Goal: Find specific page/section: Find specific page/section

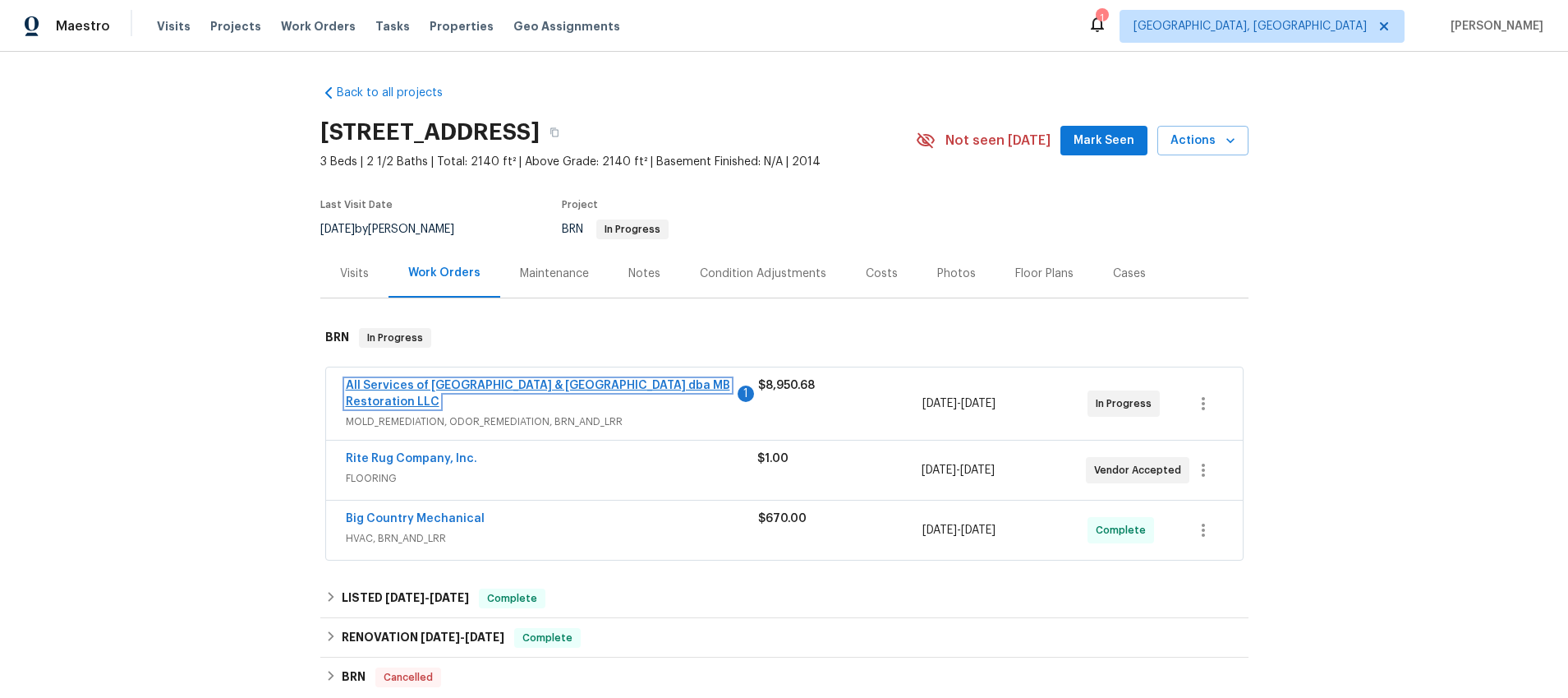
click at [385, 384] on link "All Services of Mount Pleasant & Greater Charleston dba MB Restoration LLC" at bounding box center [538, 393] width 384 height 28
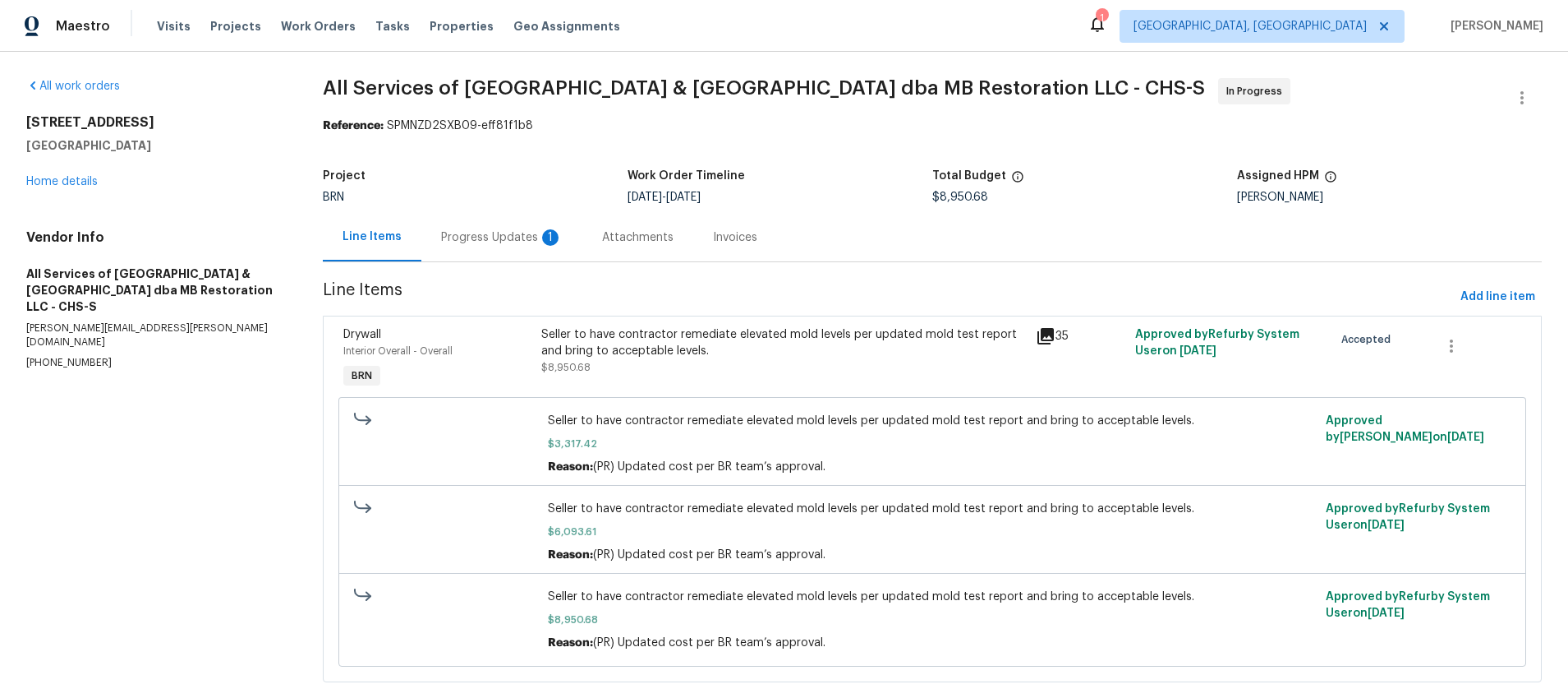
click at [506, 236] on div "Progress Updates 1" at bounding box center [502, 238] width 122 height 16
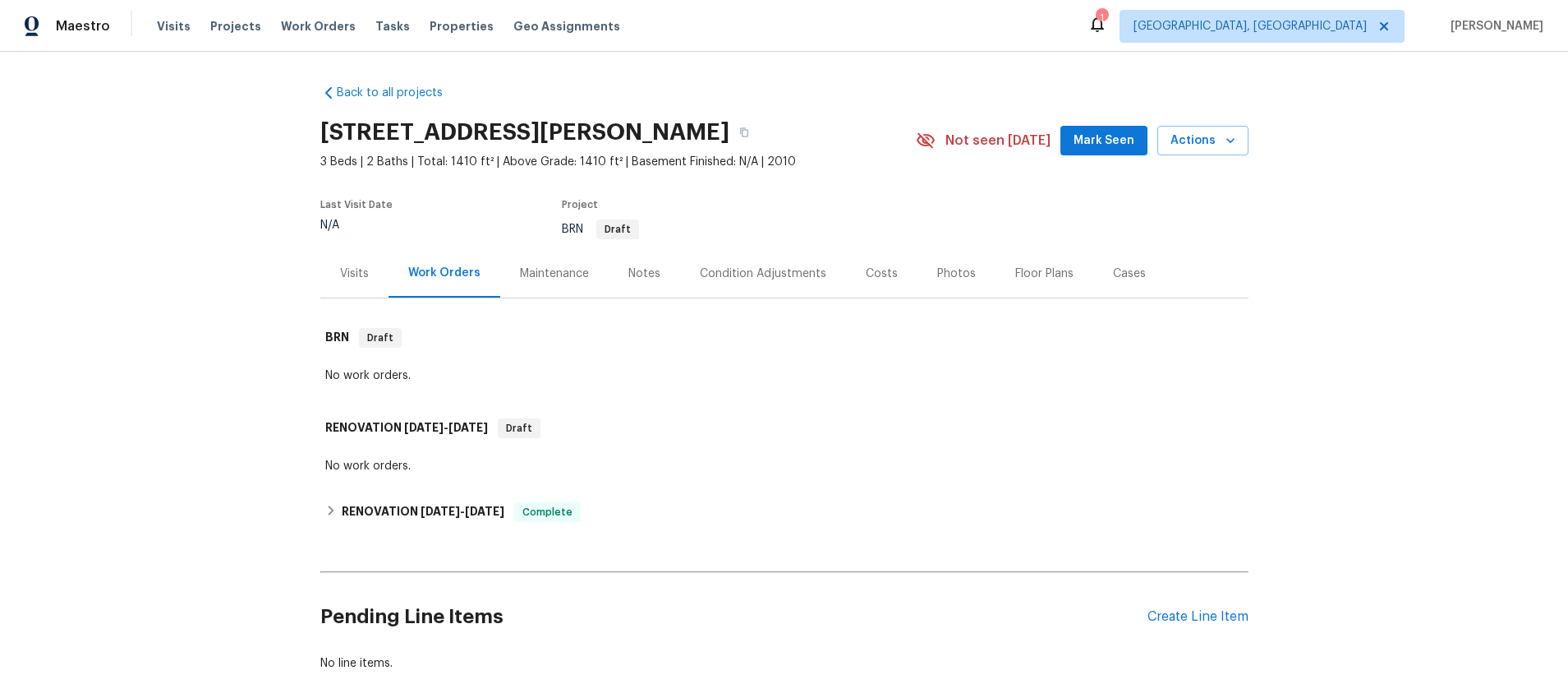
click at [351, 276] on div "Visits" at bounding box center [354, 274] width 29 height 16
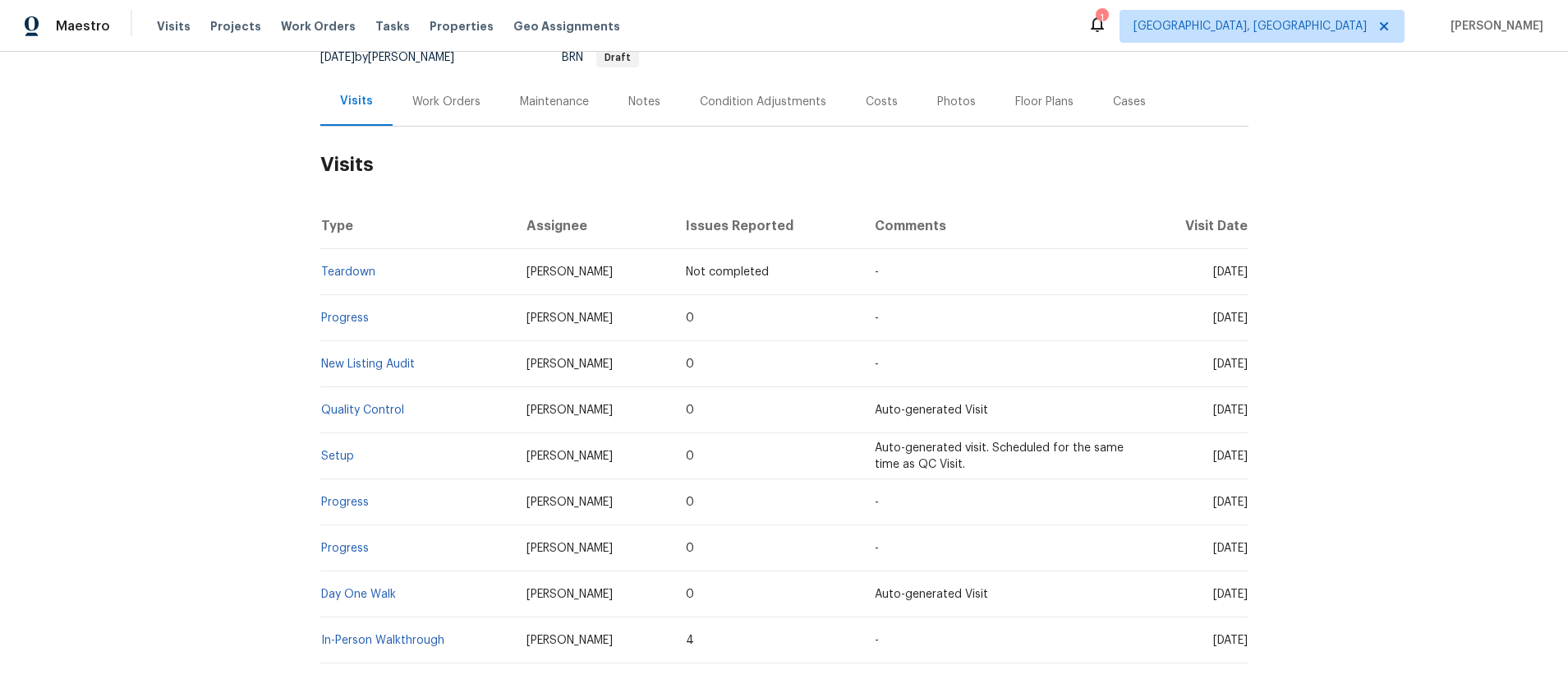
scroll to position [249, 0]
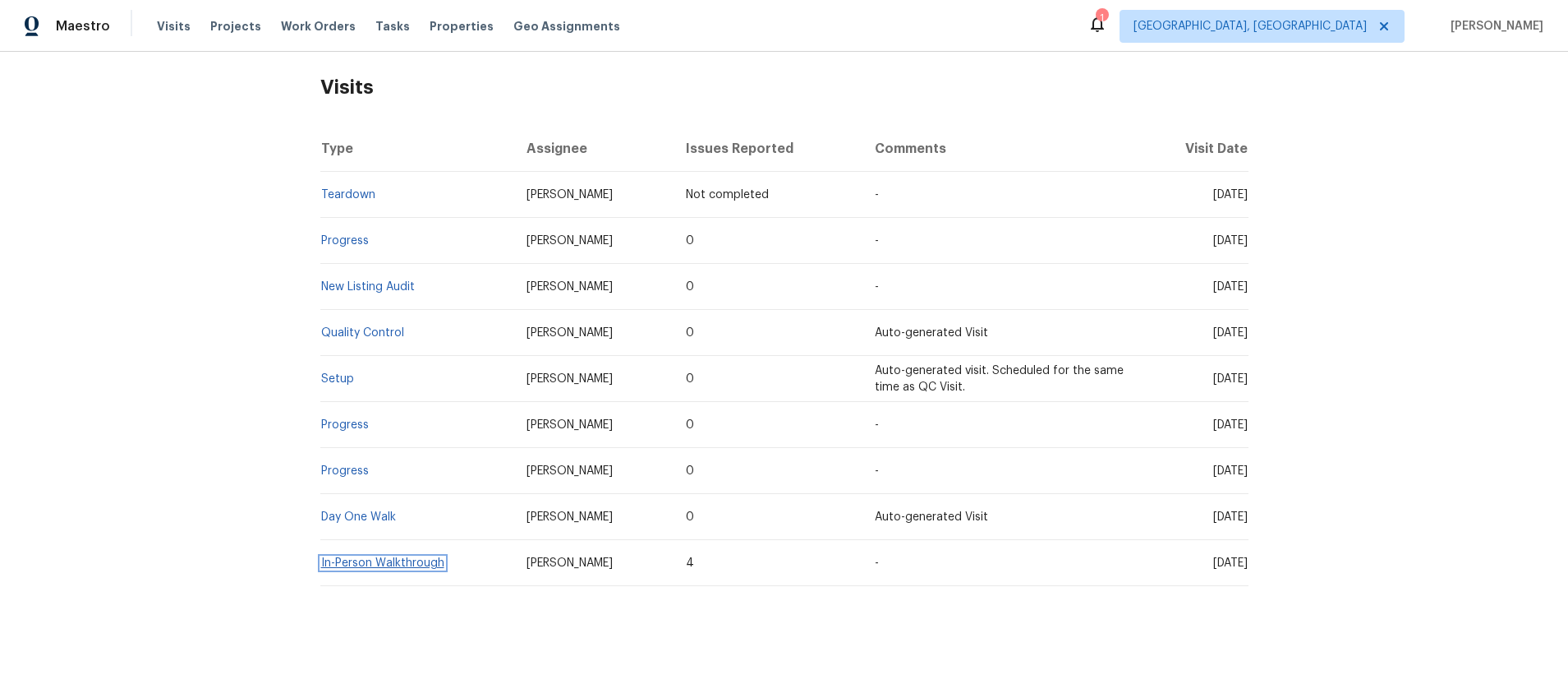
click at [339, 562] on link "In-Person Walkthrough" at bounding box center [382, 563] width 123 height 12
